Goal: Task Accomplishment & Management: Complete application form

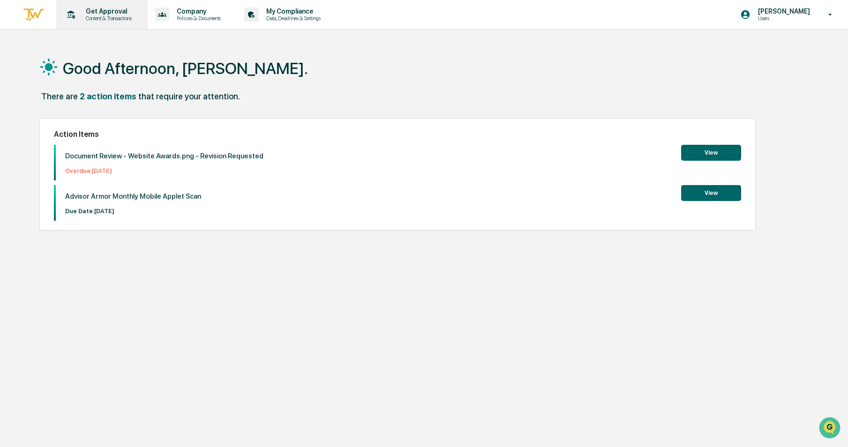
click at [113, 17] on p "Content & Transactions" at bounding box center [107, 18] width 58 height 7
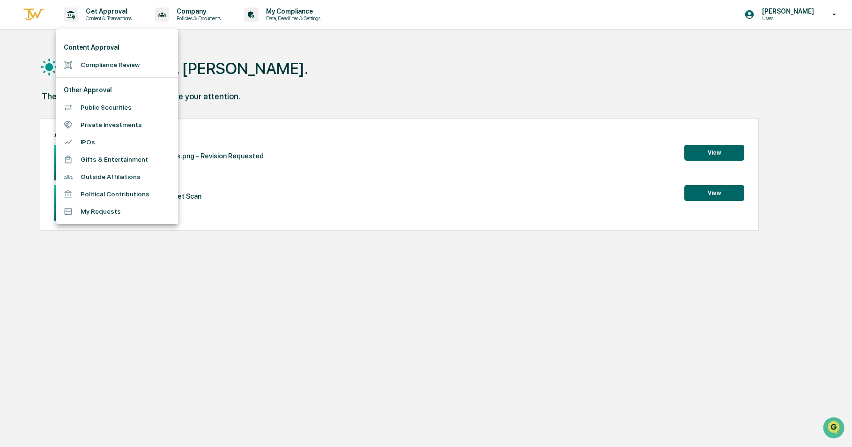
click at [101, 69] on li "Compliance Review" at bounding box center [117, 64] width 122 height 17
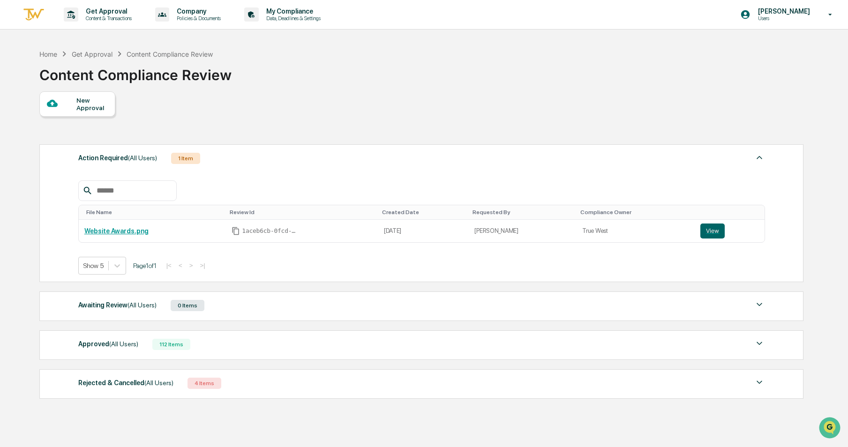
click at [77, 98] on div "New Approval" at bounding box center [91, 104] width 31 height 15
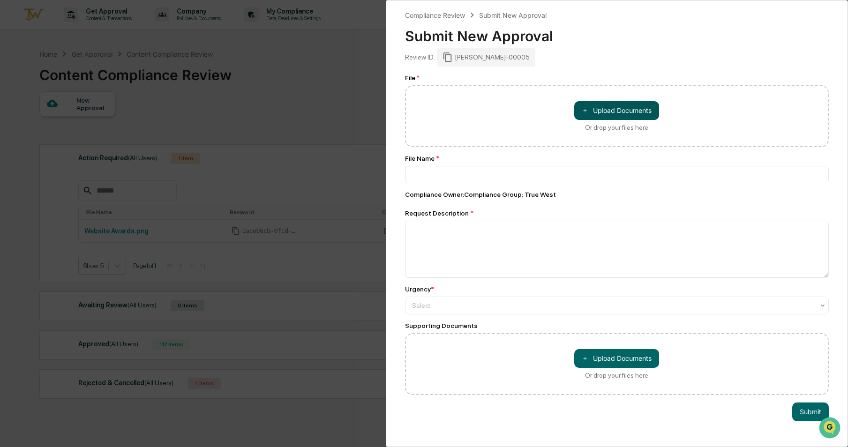
click at [609, 119] on button "＋ Upload Documents" at bounding box center [616, 110] width 85 height 19
type input "**********"
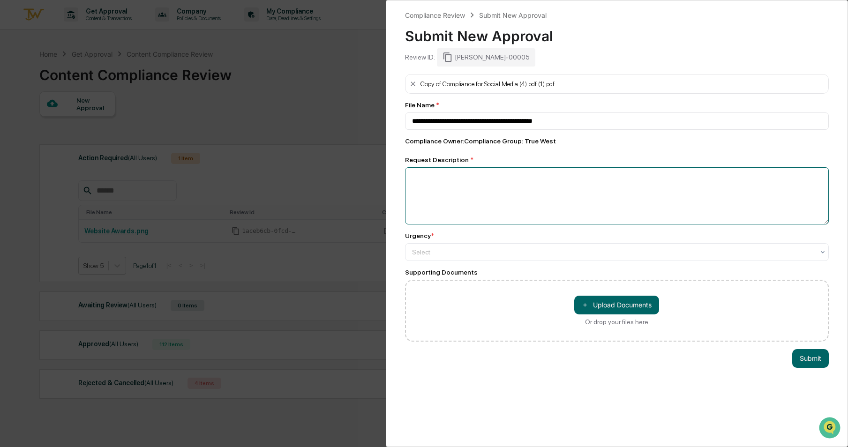
click at [708, 175] on textarea at bounding box center [617, 195] width 424 height 57
type textarea "**********"
click at [803, 360] on button "Submit" at bounding box center [810, 358] width 37 height 19
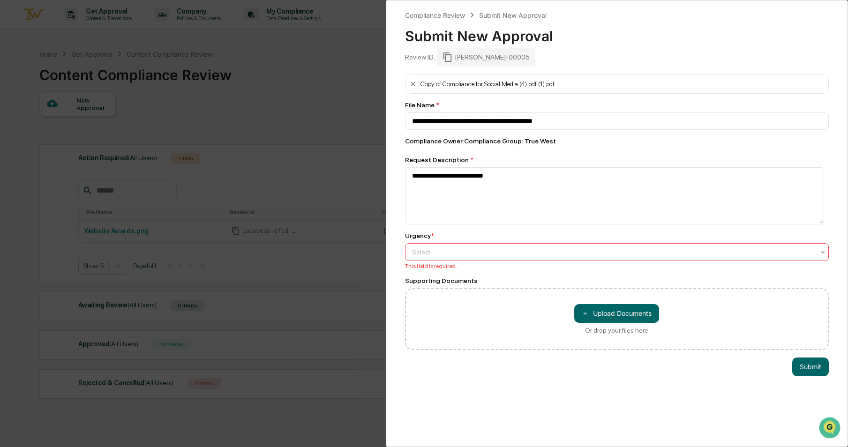
click at [549, 255] on div at bounding box center [613, 251] width 402 height 9
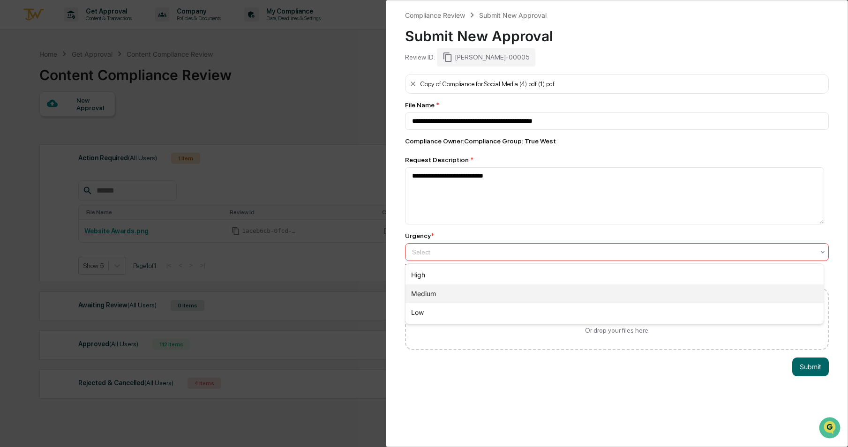
click at [517, 294] on div "Medium" at bounding box center [614, 293] width 418 height 19
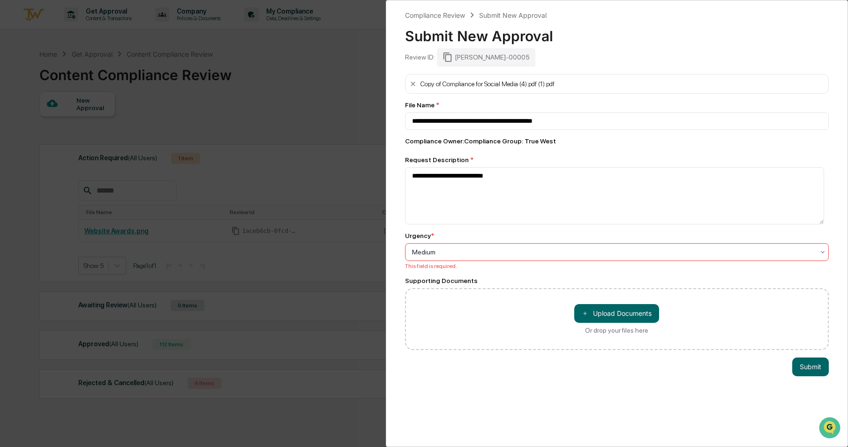
click at [765, 346] on div "＋ Upload Documents Or drop your files here" at bounding box center [617, 319] width 424 height 62
click at [800, 364] on button "Submit" at bounding box center [810, 367] width 37 height 19
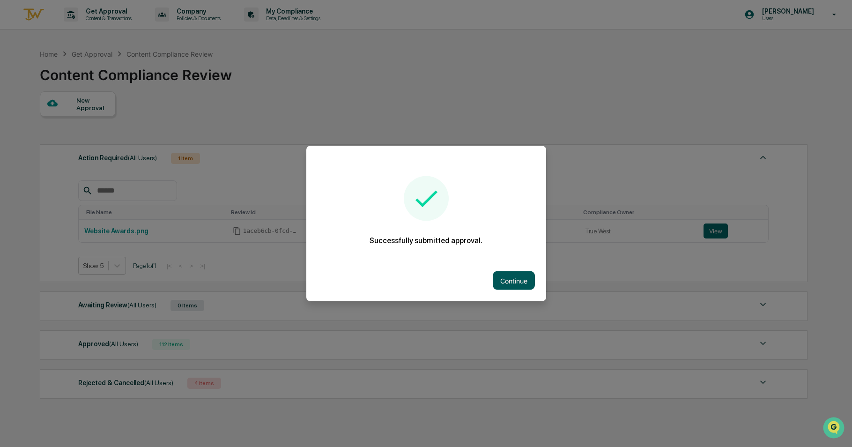
click at [519, 280] on button "Continue" at bounding box center [514, 280] width 42 height 19
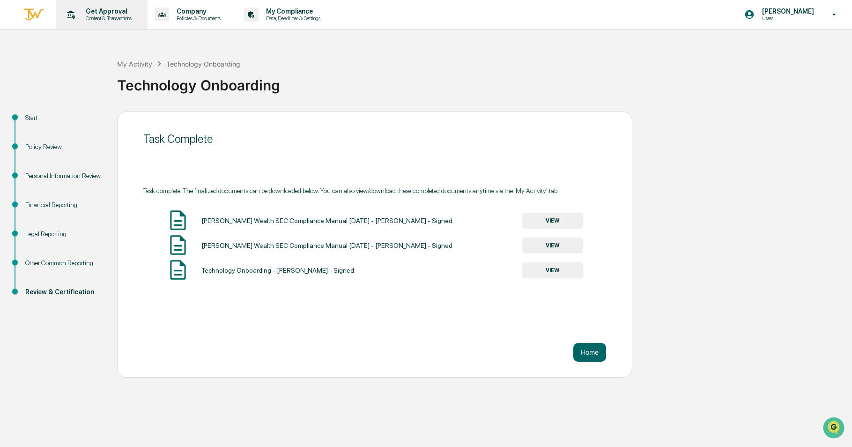
click at [82, 11] on p "Get Approval" at bounding box center [107, 10] width 58 height 7
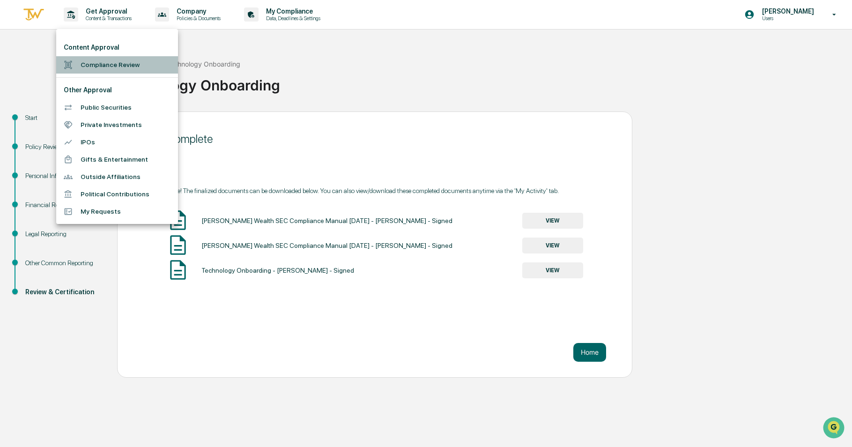
click at [97, 66] on li "Compliance Review" at bounding box center [117, 64] width 122 height 17
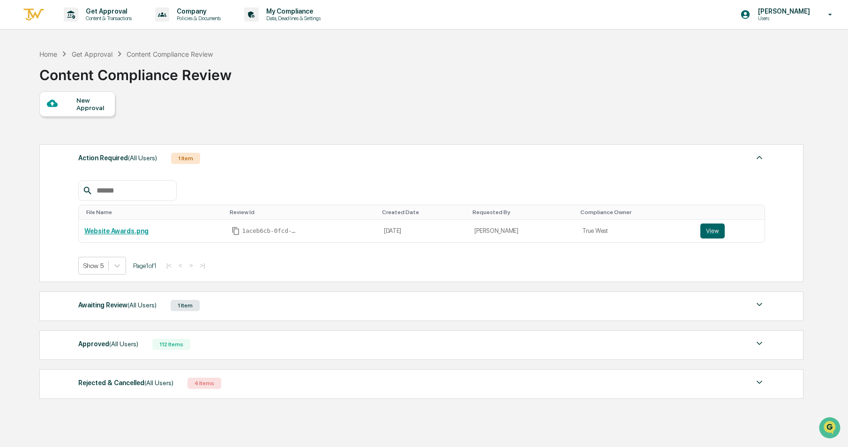
click at [129, 347] on span "(All Users)" at bounding box center [123, 343] width 29 height 7
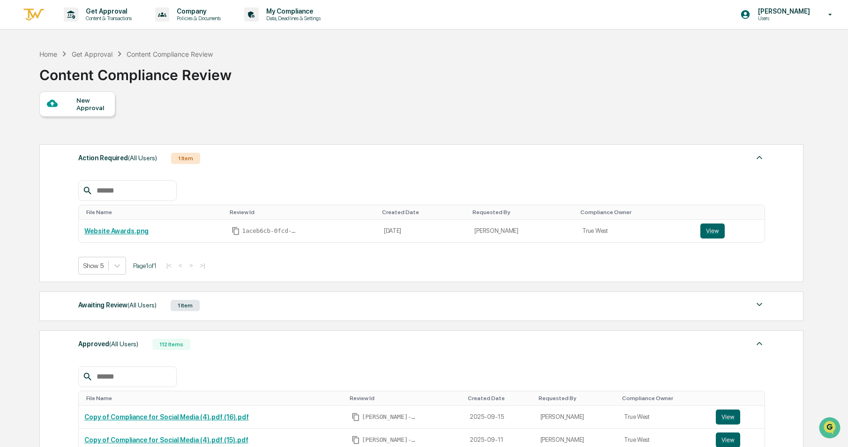
click at [142, 306] on span "(All Users)" at bounding box center [141, 304] width 29 height 7
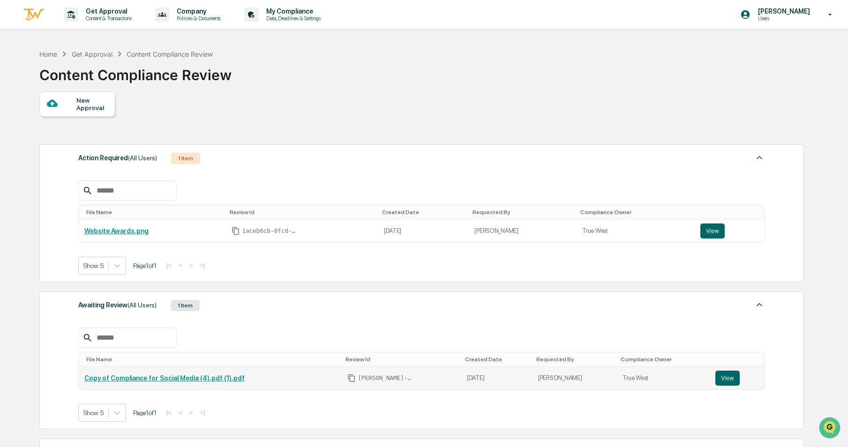
click at [156, 379] on link "Copy of Compliance for Social Media (4).pdf (1).pdf" at bounding box center [164, 377] width 160 height 7
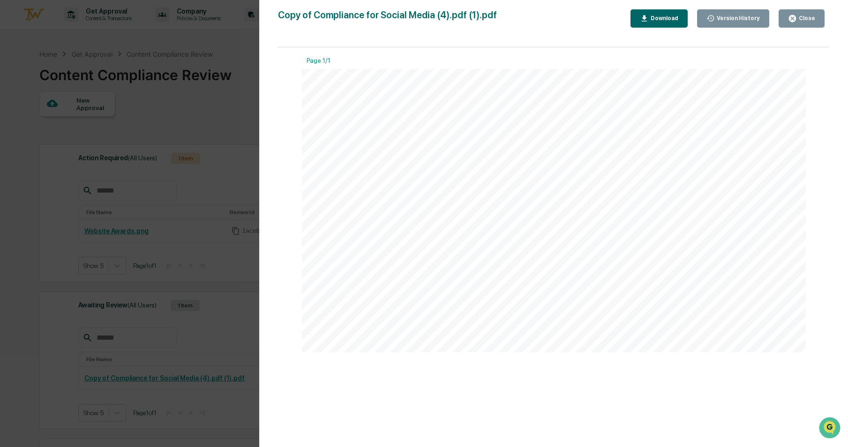
click at [816, 9] on div "Version History 09/19/2025, 08:00 PM Philomena Keyes Copy of Compliance for Soc…" at bounding box center [553, 233] width 589 height 466
click at [811, 18] on div "Close" at bounding box center [806, 18] width 18 height 7
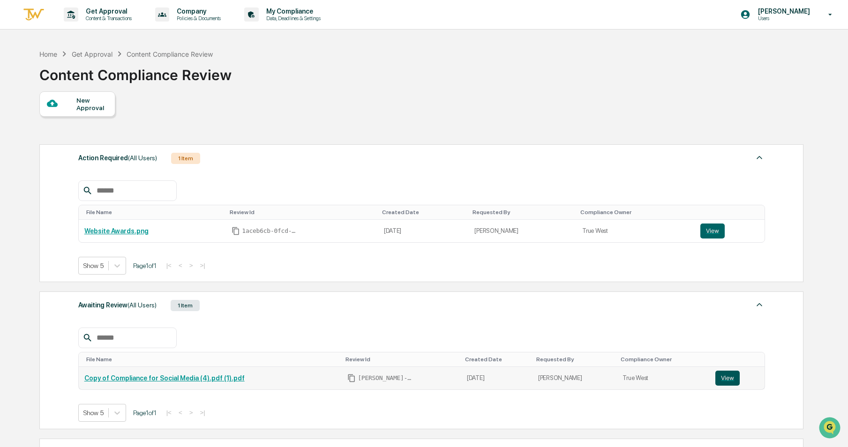
click at [720, 381] on button "View" at bounding box center [727, 378] width 24 height 15
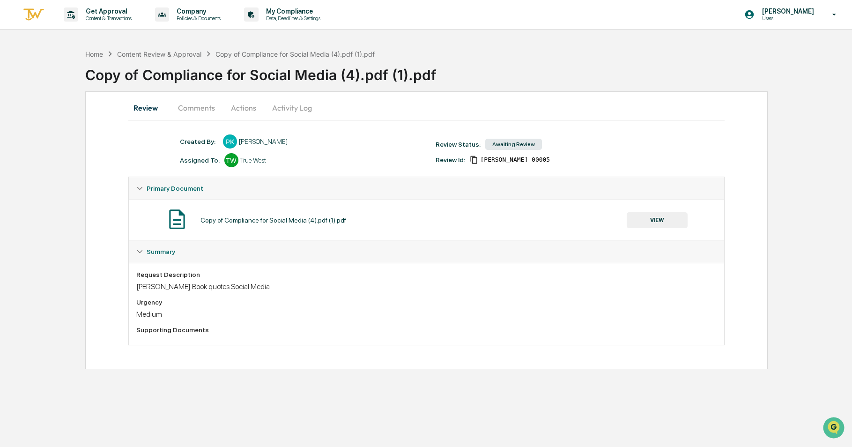
click at [241, 106] on button "Actions" at bounding box center [244, 108] width 42 height 22
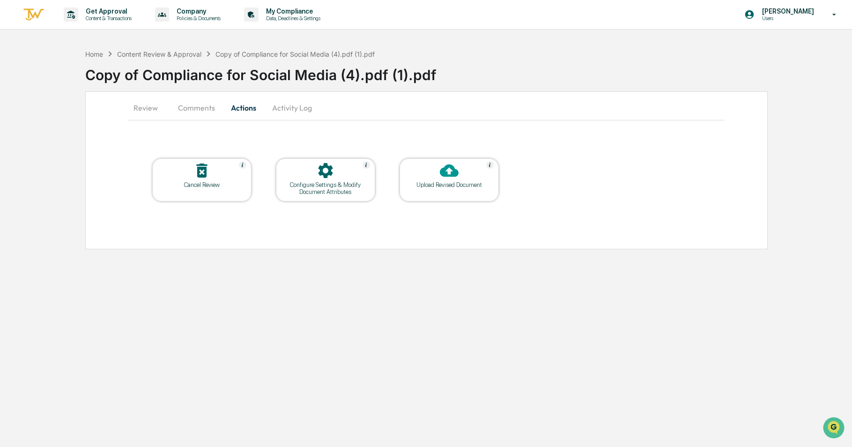
click at [422, 187] on div "Upload Revised Document" at bounding box center [449, 184] width 84 height 7
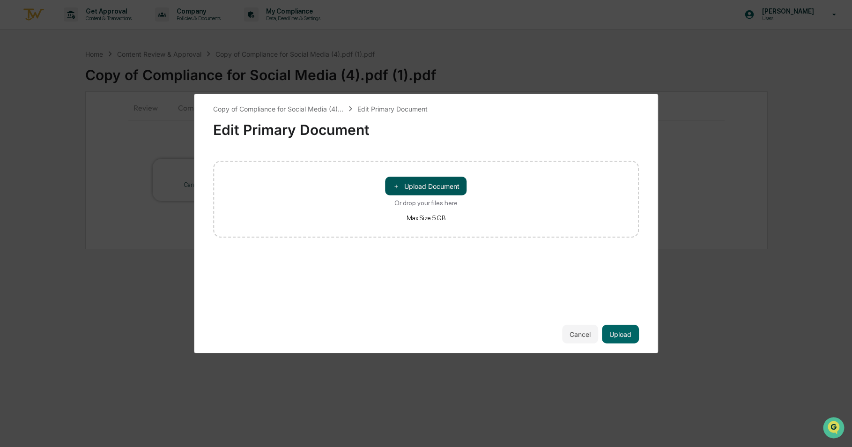
click at [456, 186] on button "＋ Upload Document" at bounding box center [427, 186] width 82 height 19
drag, startPoint x: 226, startPoint y: 171, endPoint x: 221, endPoint y: 171, distance: 5.2
click at [224, 171] on div "Quotes (1).mp4" at bounding box center [426, 171] width 426 height 20
click at [221, 171] on icon at bounding box center [221, 171] width 4 height 4
click at [462, 194] on button "＋ Upload Document" at bounding box center [427, 186] width 82 height 19
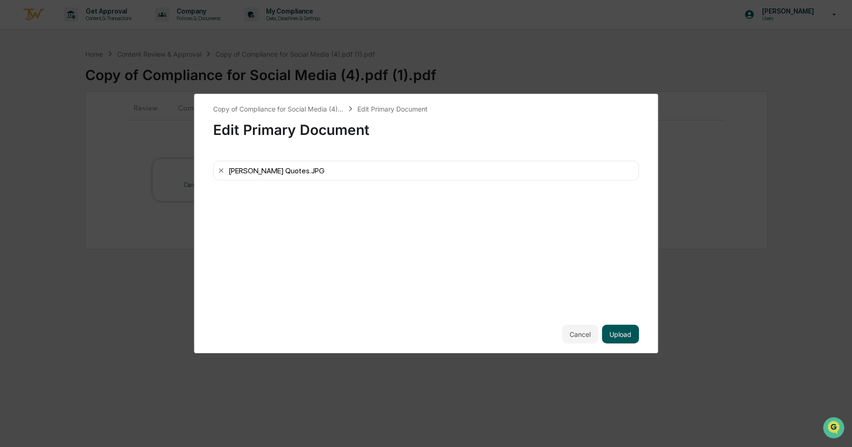
click at [625, 331] on button "Upload" at bounding box center [620, 334] width 37 height 19
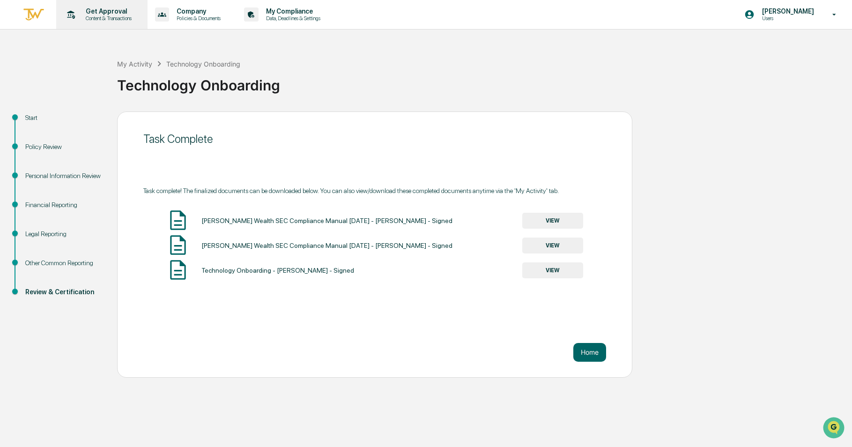
click at [101, 12] on p "Get Approval" at bounding box center [107, 10] width 58 height 7
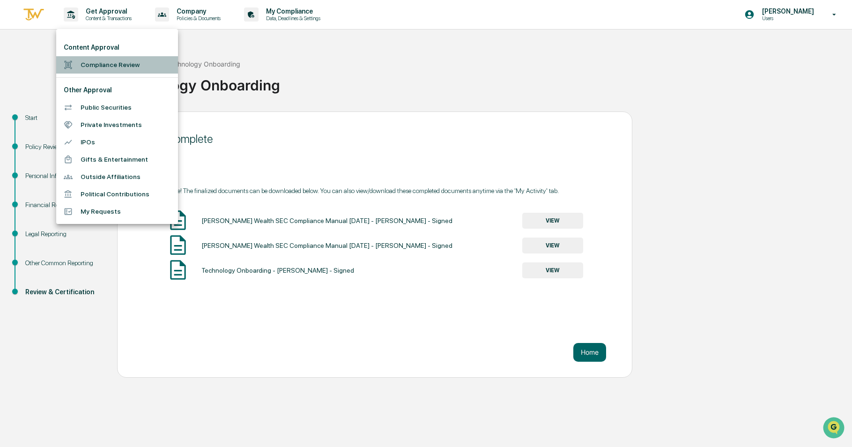
click at [98, 61] on li "Compliance Review" at bounding box center [117, 64] width 122 height 17
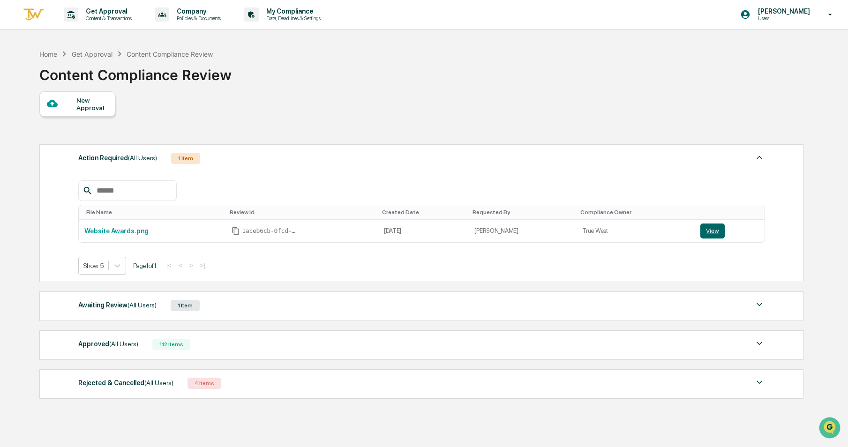
click at [179, 300] on div "1 Item" at bounding box center [185, 305] width 29 height 11
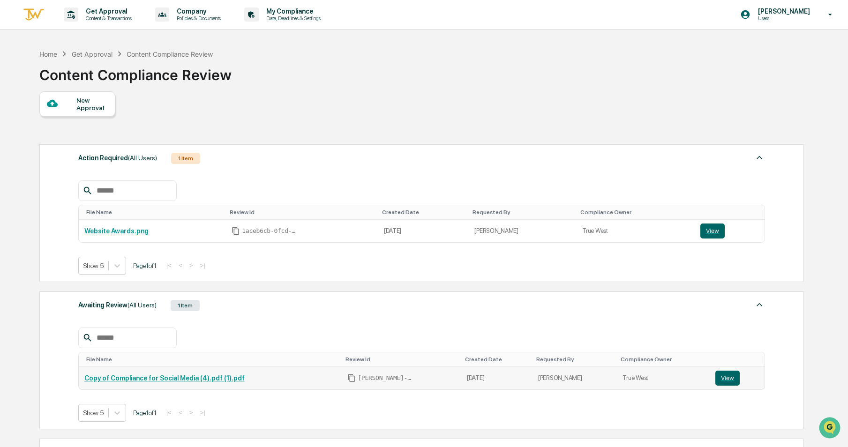
click at [713, 387] on td "View" at bounding box center [736, 378] width 55 height 22
click at [725, 377] on button "View" at bounding box center [727, 378] width 24 height 15
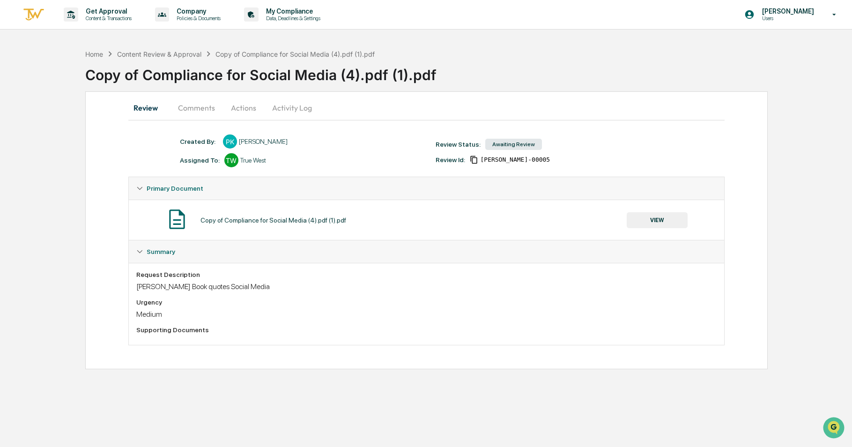
click at [652, 223] on button "VIEW" at bounding box center [657, 220] width 61 height 16
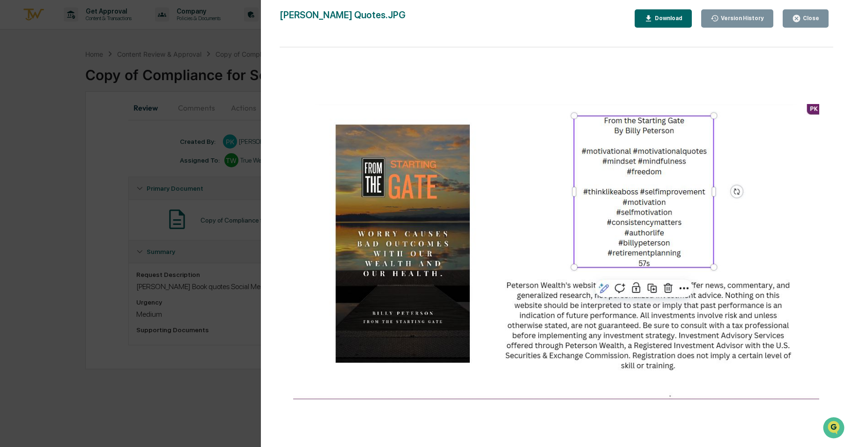
click at [815, 15] on div "Close" at bounding box center [810, 18] width 18 height 7
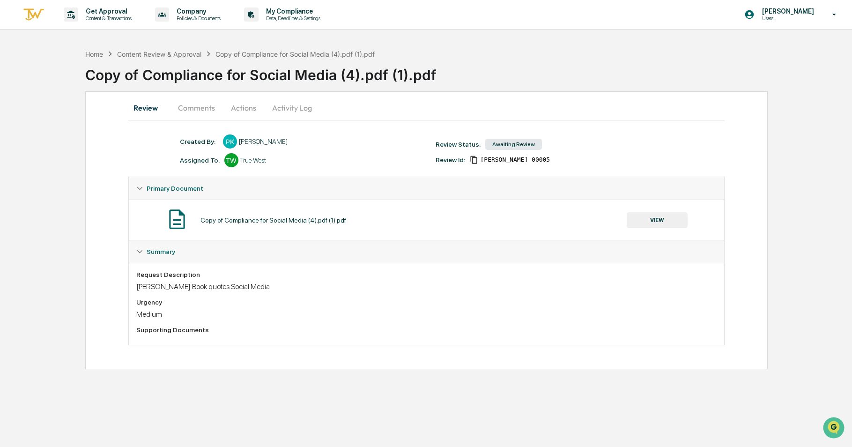
click at [171, 113] on button "Comments" at bounding box center [197, 108] width 52 height 22
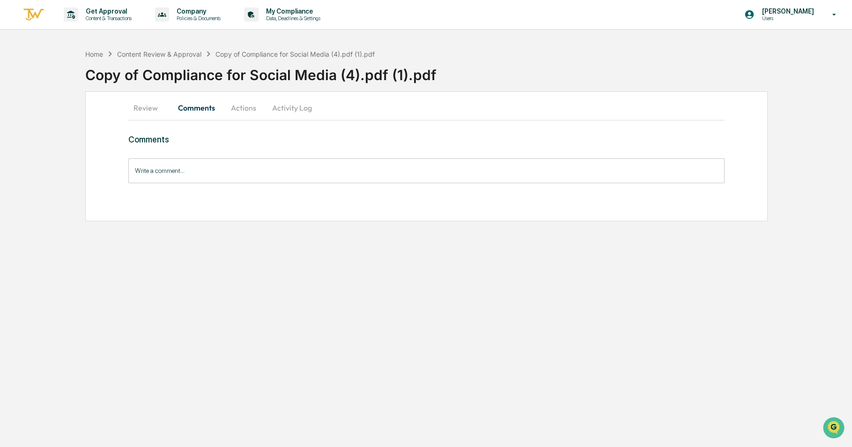
click at [238, 106] on button "Actions" at bounding box center [244, 108] width 42 height 22
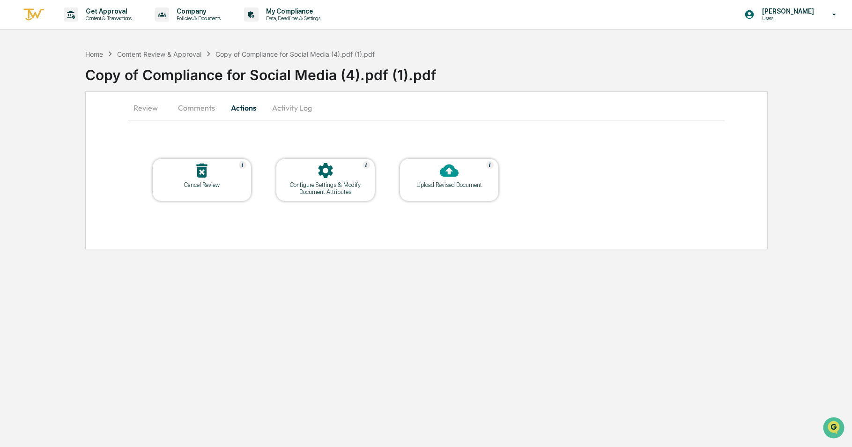
click at [429, 169] on div at bounding box center [449, 171] width 94 height 20
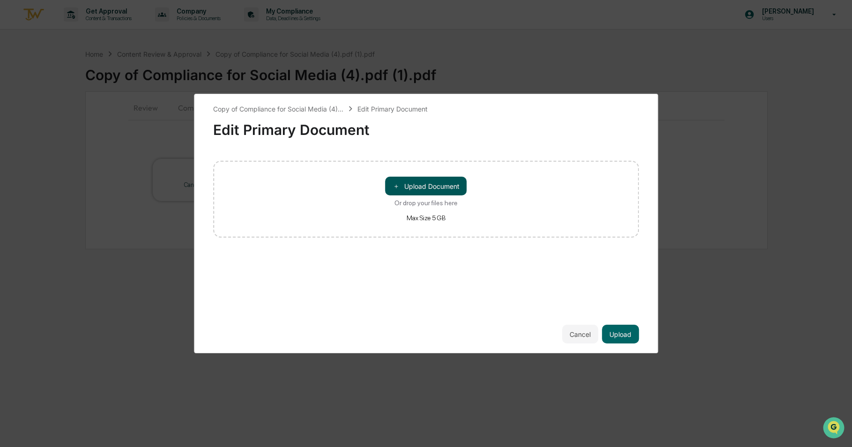
click at [431, 189] on button "＋ Upload Document" at bounding box center [427, 186] width 82 height 19
click at [626, 338] on button "Upload" at bounding box center [620, 334] width 37 height 19
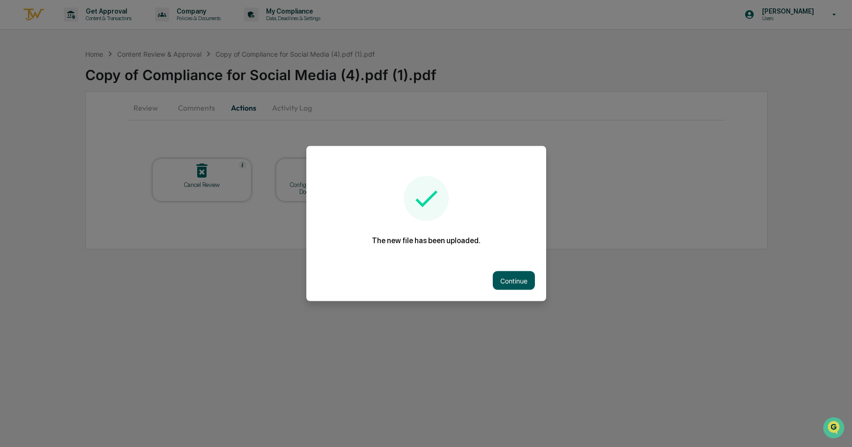
click at [515, 275] on button "Continue" at bounding box center [514, 280] width 42 height 19
